Goal: Task Accomplishment & Management: Use online tool/utility

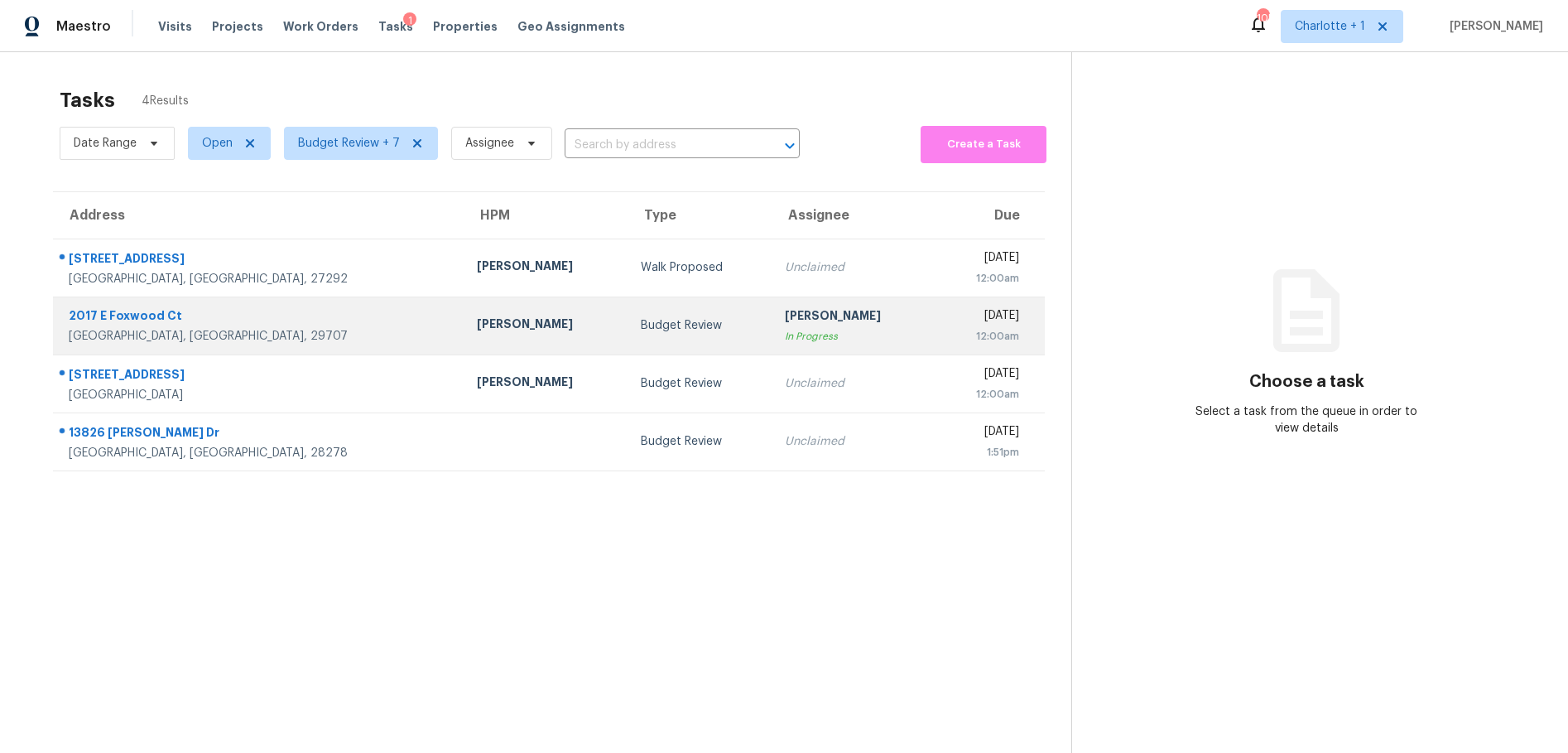
click at [234, 314] on div "2017 E Foxwood Ct" at bounding box center [259, 317] width 381 height 21
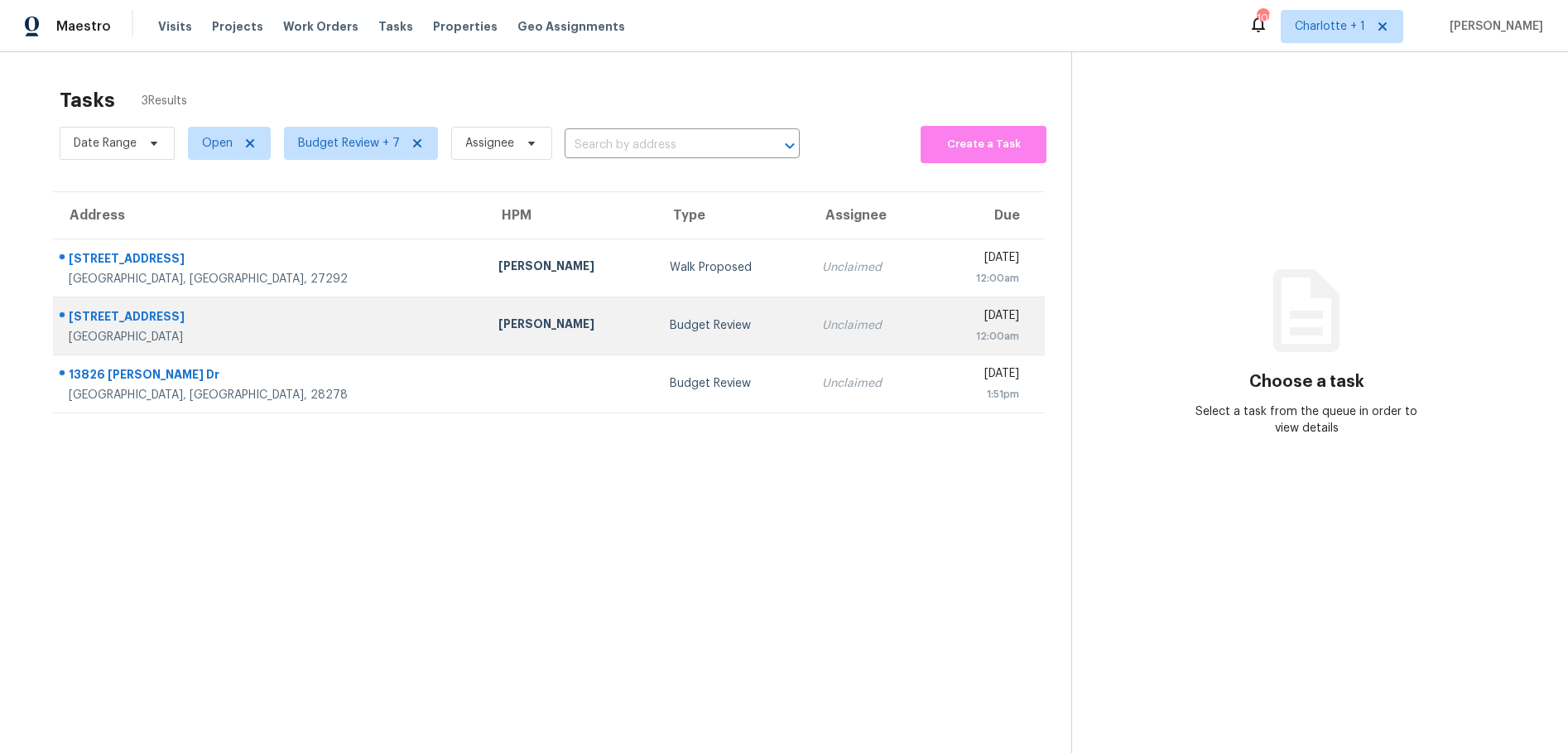
click at [656, 313] on td "Budget Review" at bounding box center [732, 326] width 152 height 58
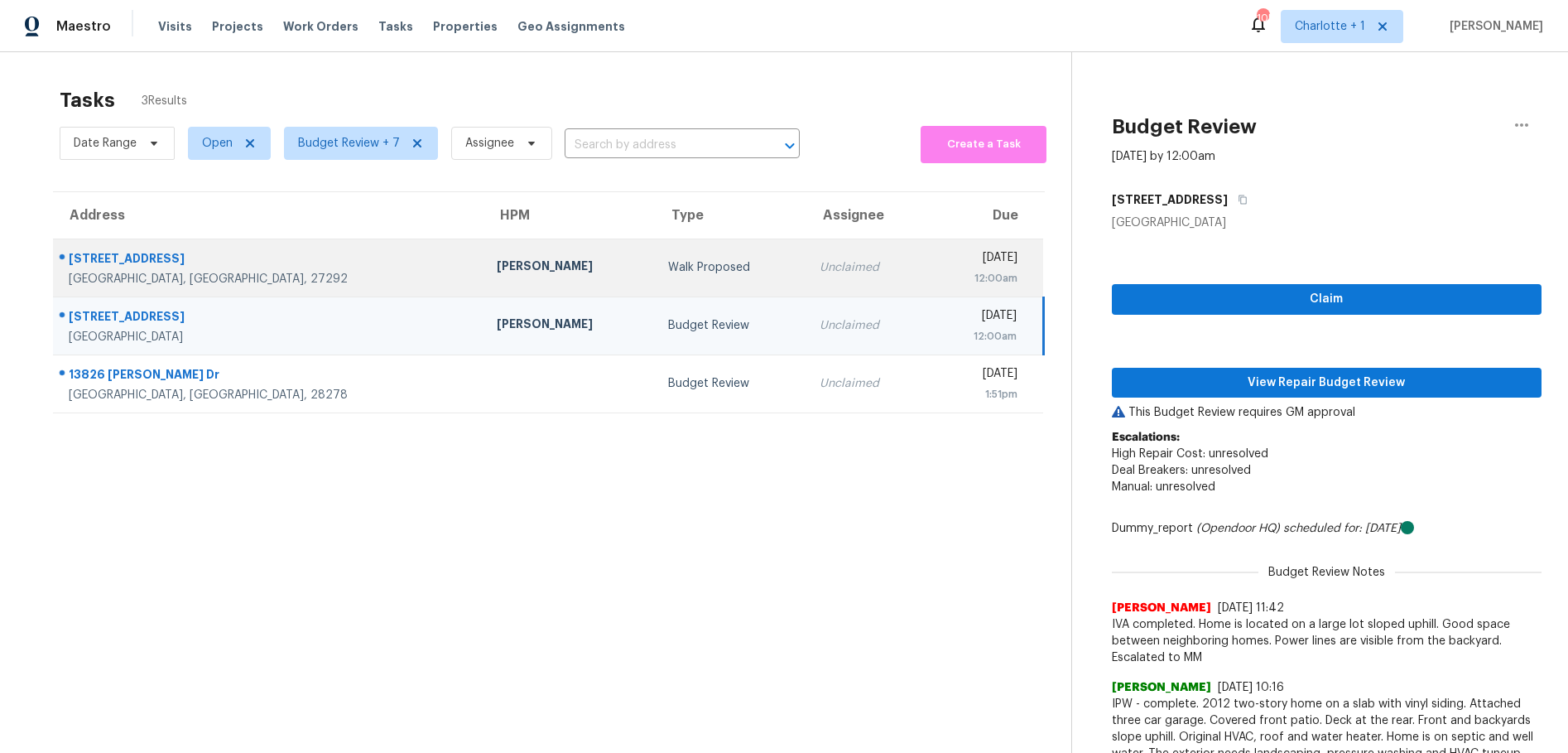
click at [668, 262] on div "Walk Proposed" at bounding box center [730, 268] width 125 height 17
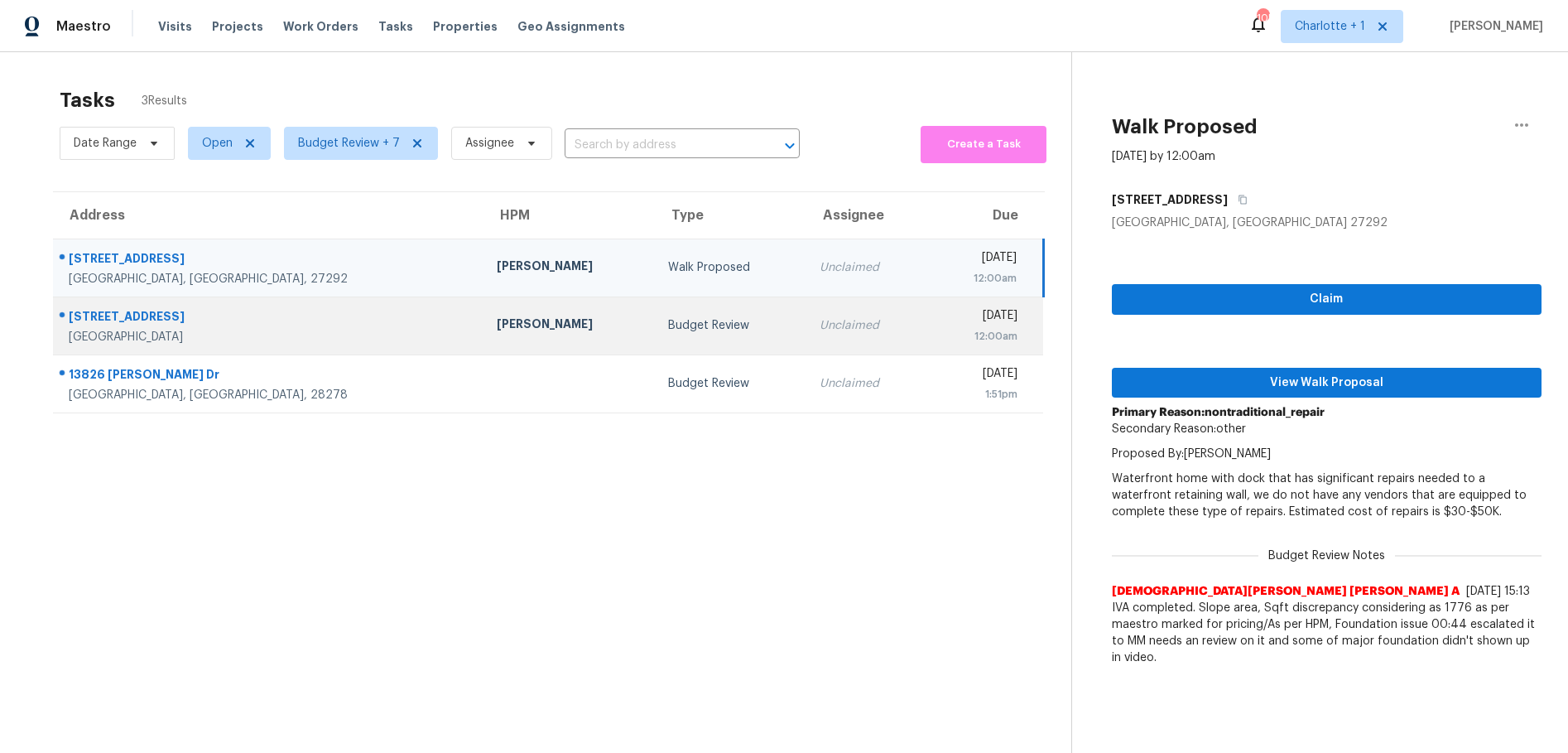
click at [668, 328] on div "Budget Review" at bounding box center [730, 326] width 125 height 17
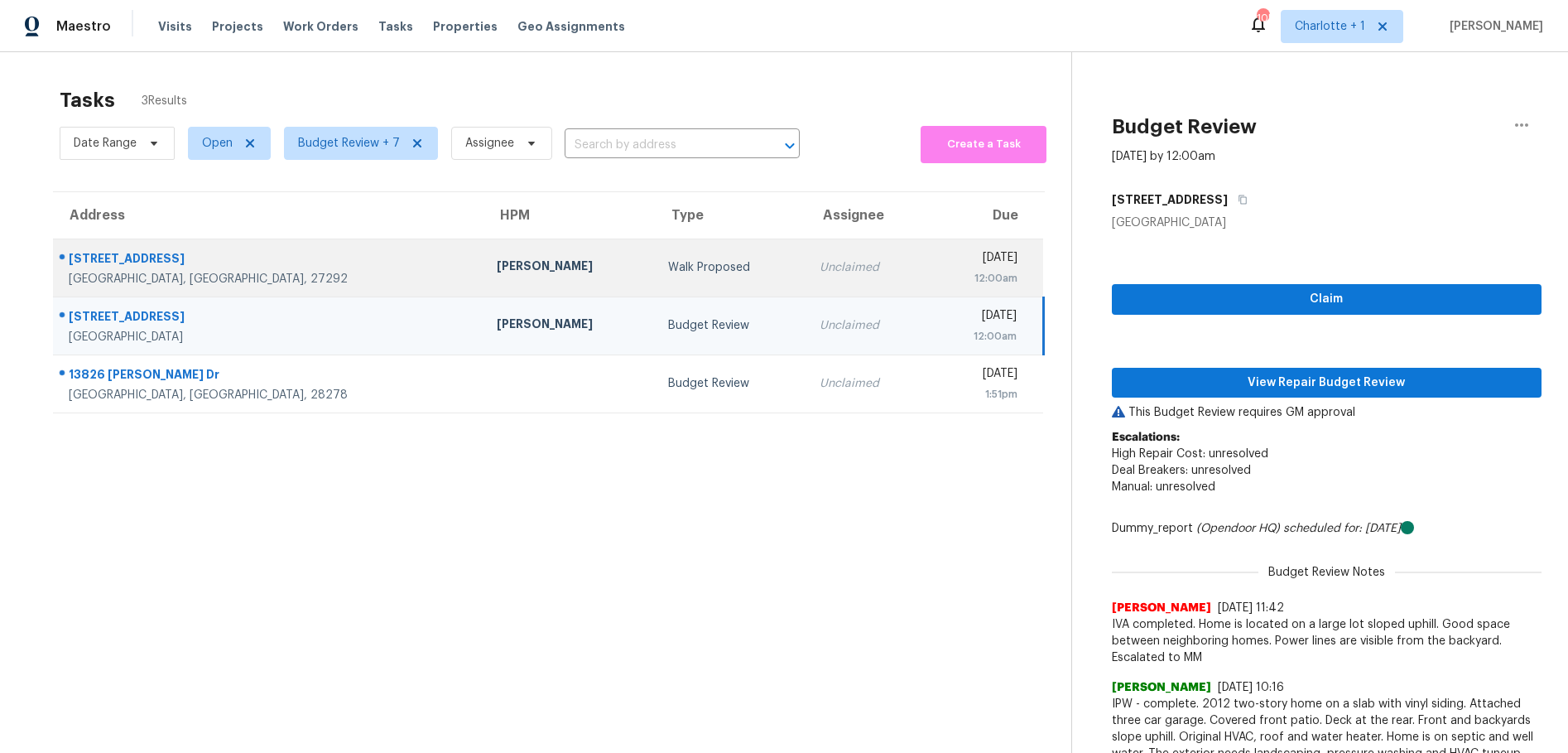
click at [247, 244] on td "[STREET_ADDRESS][PERSON_NAME]" at bounding box center [268, 268] width 430 height 58
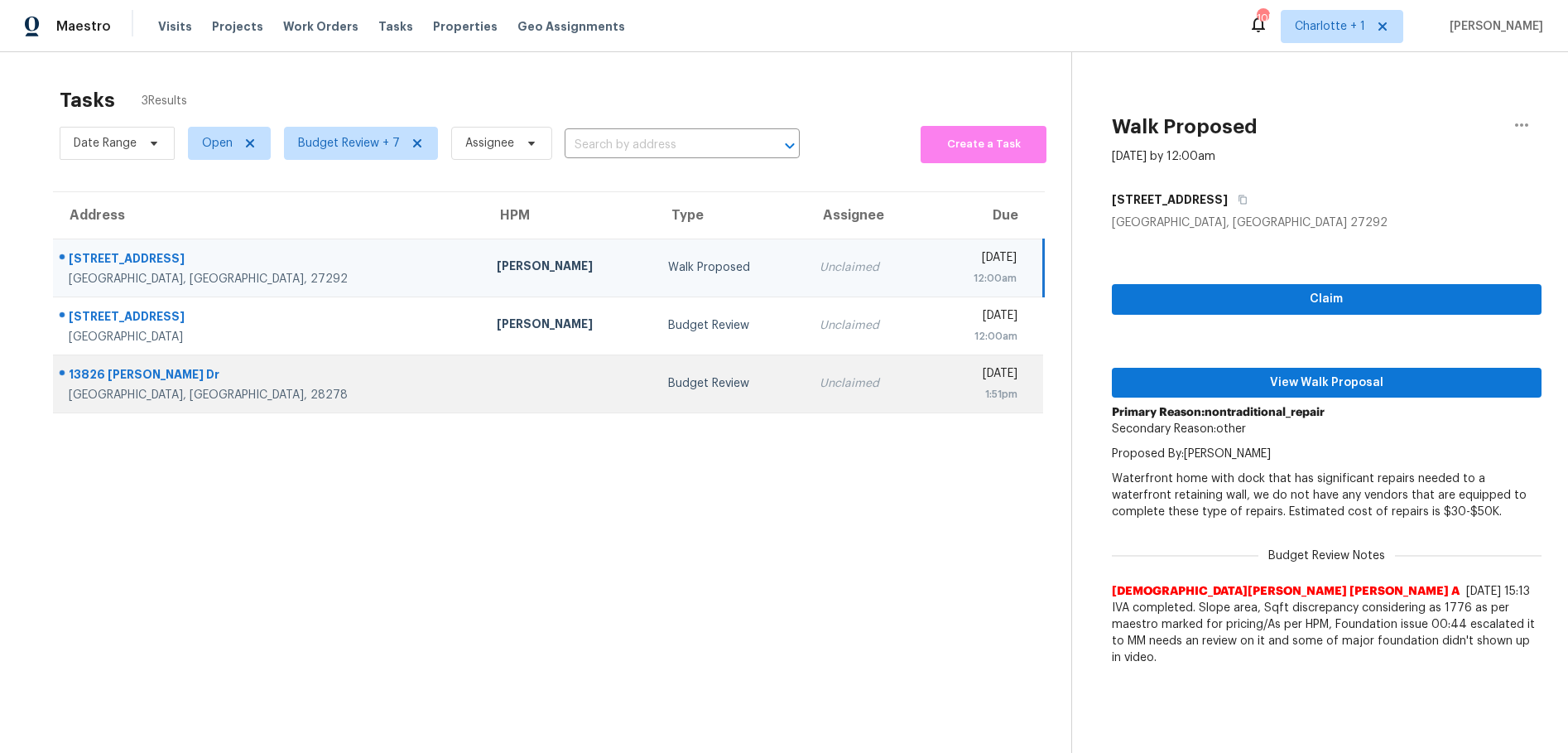
click at [227, 355] on td "[STREET_ADDRESS][PERSON_NAME][PERSON_NAME]" at bounding box center [268, 384] width 430 height 58
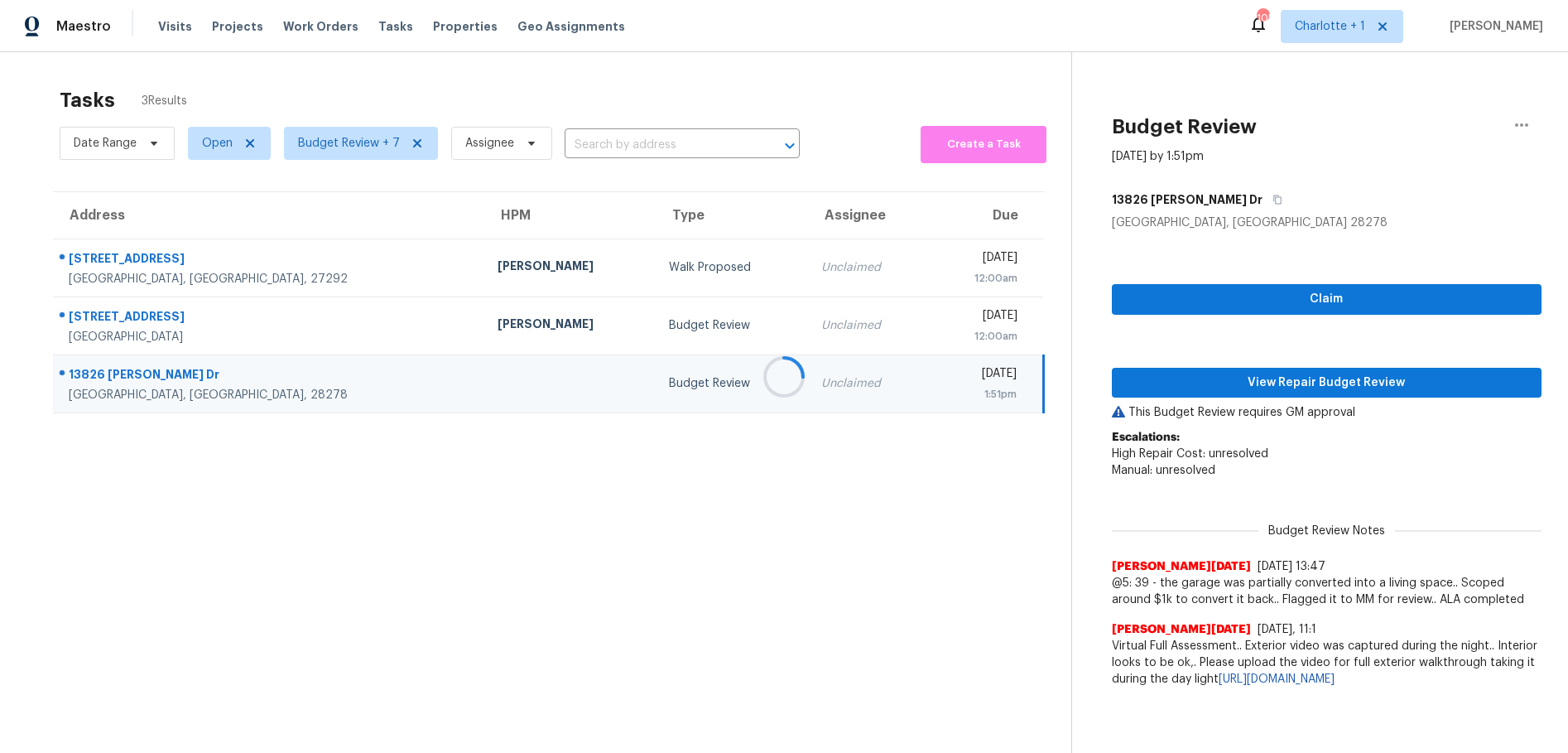
click at [259, 336] on div at bounding box center [784, 376] width 1568 height 753
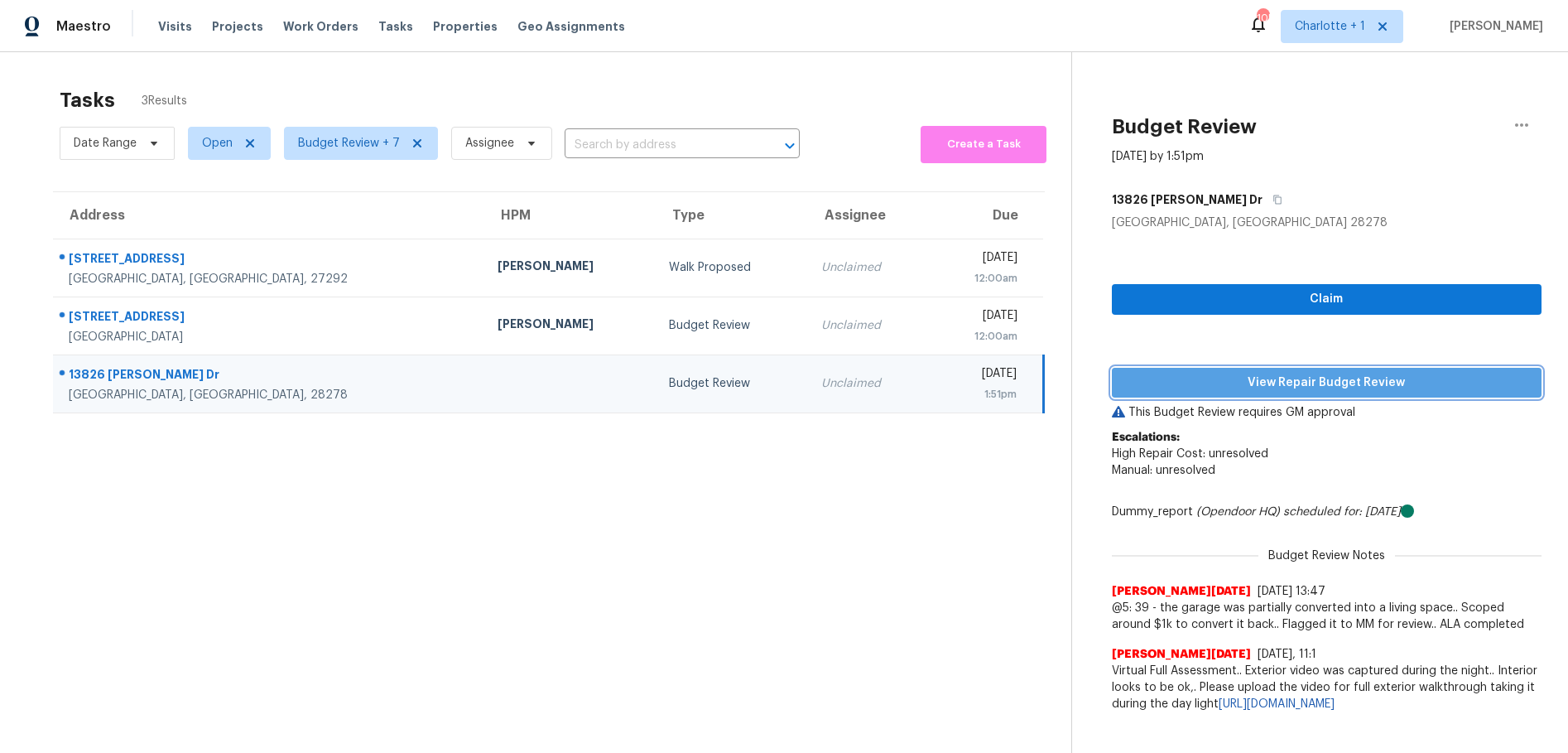
click at [1250, 391] on span "View Repair Budget Review" at bounding box center [1326, 383] width 403 height 21
